Goal: Information Seeking & Learning: Find specific fact

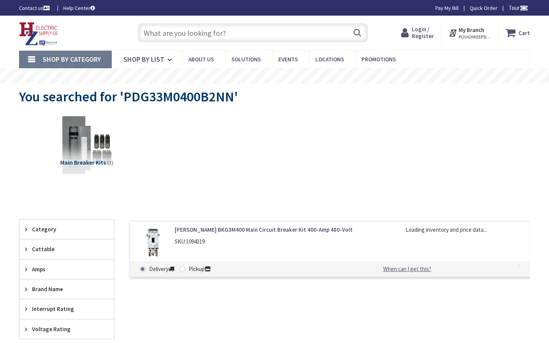
type input "Camero Dr, [PERSON_NAME], MS 39206, [GEOGRAPHIC_DATA]"
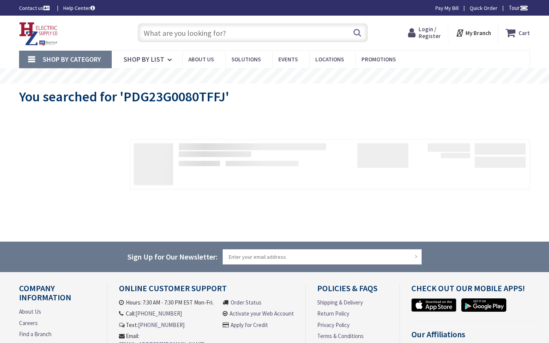
type input "Camero Dr, [PERSON_NAME], MS 39206, [GEOGRAPHIC_DATA]"
